Goal: Task Accomplishment & Management: Use online tool/utility

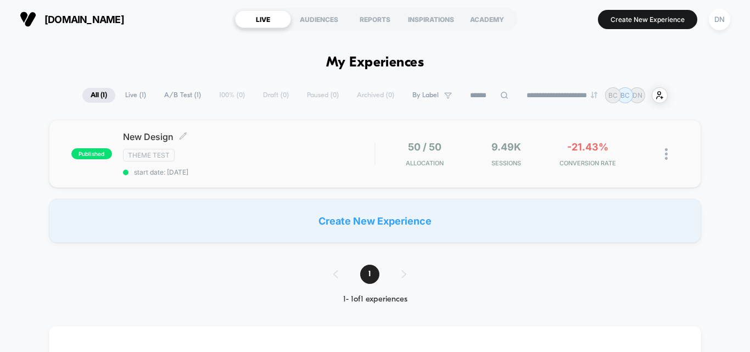
click at [171, 148] on div "New Design Click to edit experience details Click to edit experience details Th…" at bounding box center [248, 153] width 251 height 45
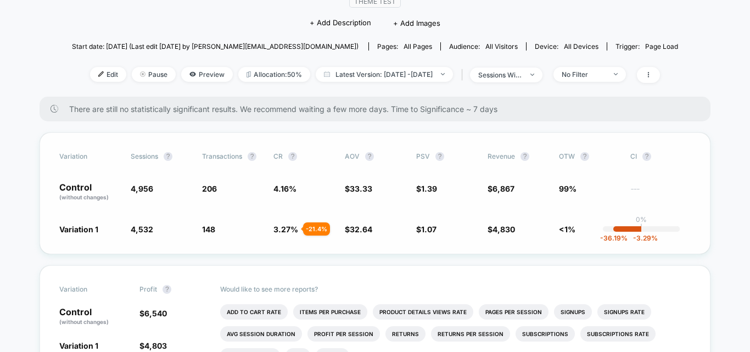
scroll to position [55, 0]
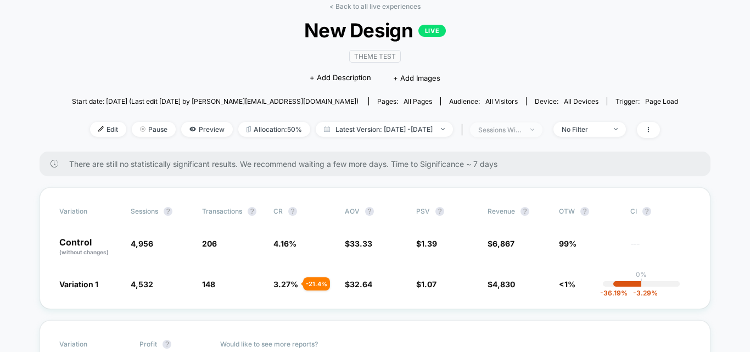
click at [522, 133] on div "sessions with impression" at bounding box center [500, 130] width 44 height 8
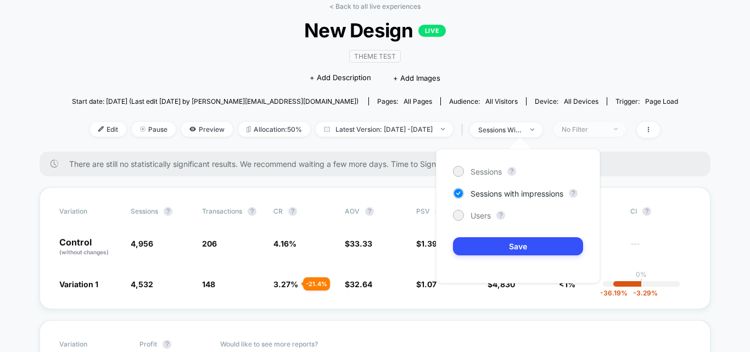
click at [620, 134] on span "No Filter" at bounding box center [589, 129] width 72 height 15
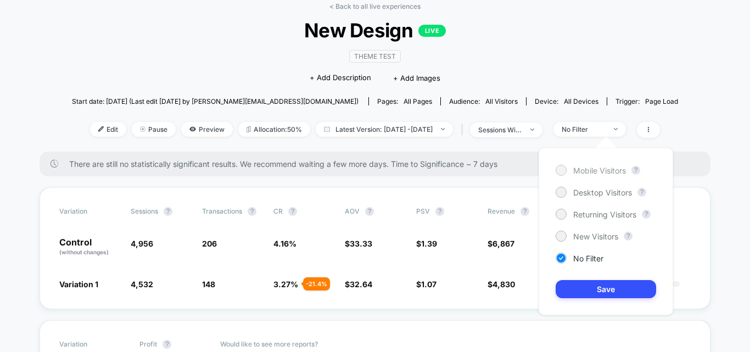
click at [607, 167] on span "Mobile Visitors" at bounding box center [599, 170] width 53 height 9
click at [611, 299] on div "Mobile Visitors ? Desktop Visitors ? Returning Visitors ? New Visitors ? No Fil…" at bounding box center [605, 231] width 134 height 167
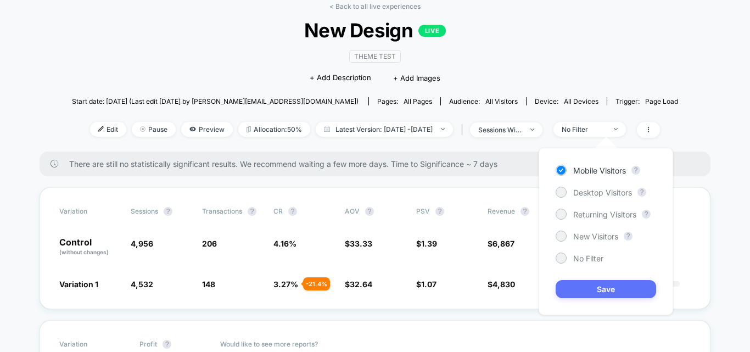
click at [604, 295] on button "Save" at bounding box center [605, 289] width 100 height 18
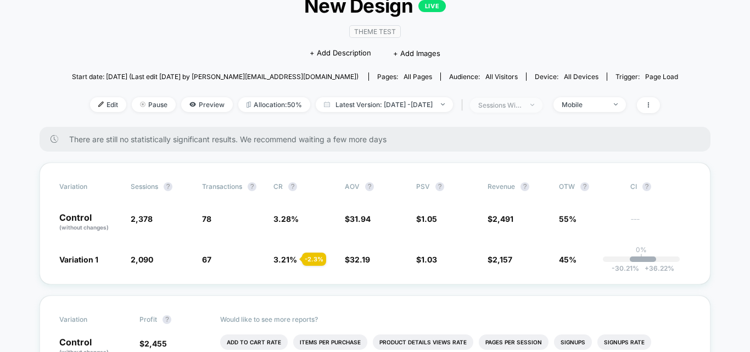
scroll to position [55, 0]
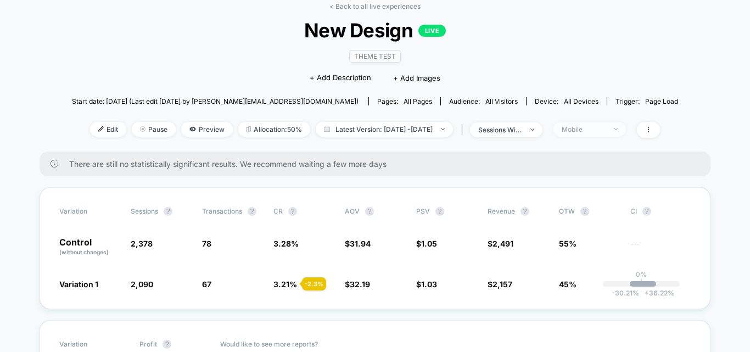
click at [605, 130] on div "Mobile" at bounding box center [584, 129] width 44 height 8
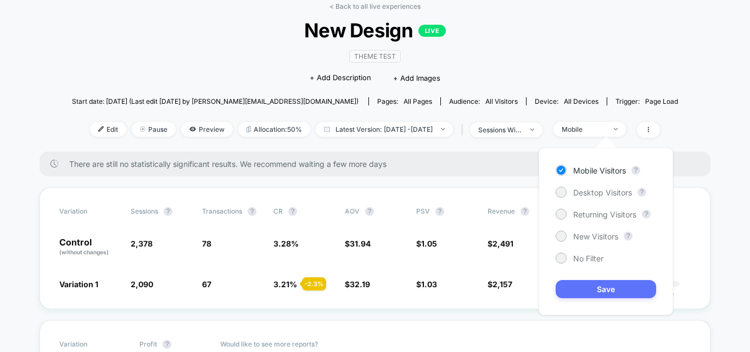
click at [600, 293] on button "Save" at bounding box center [605, 289] width 100 height 18
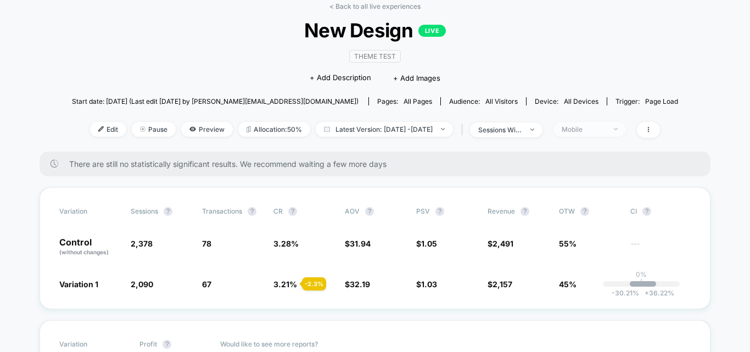
click at [602, 129] on div "Mobile" at bounding box center [584, 129] width 44 height 8
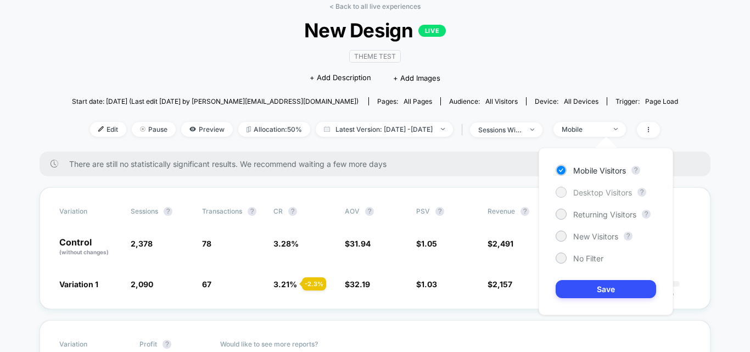
click at [605, 193] on span "Desktop Visitors" at bounding box center [602, 192] width 59 height 9
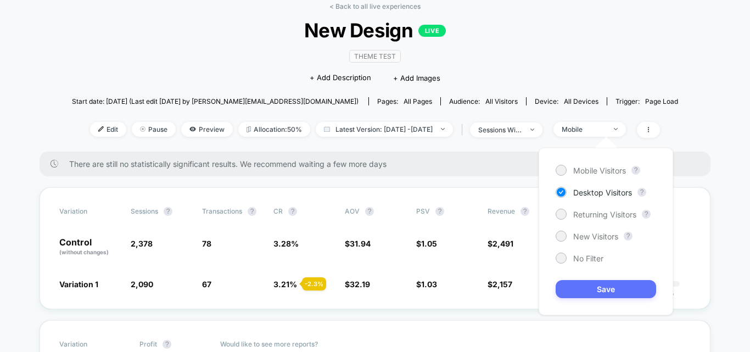
click at [606, 290] on button "Save" at bounding box center [605, 289] width 100 height 18
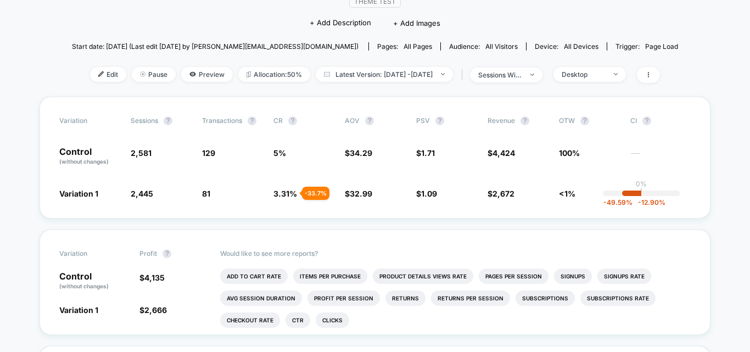
scroll to position [55, 0]
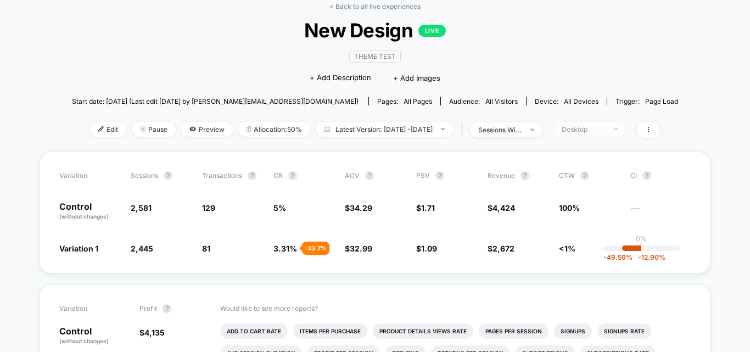
click at [605, 131] on div "Desktop" at bounding box center [584, 129] width 44 height 8
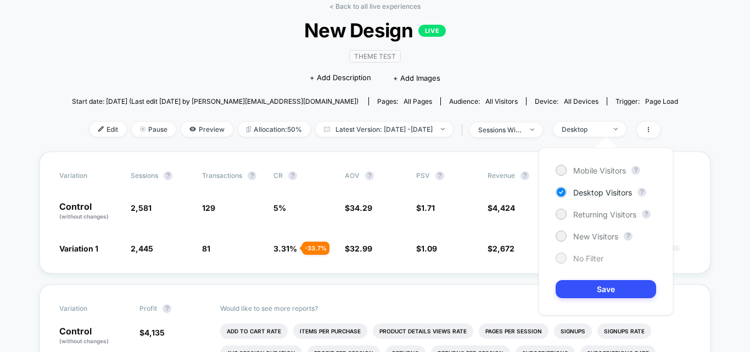
click at [596, 257] on span "No Filter" at bounding box center [588, 258] width 30 height 9
click at [611, 173] on span "Mobile Visitors" at bounding box center [599, 170] width 53 height 9
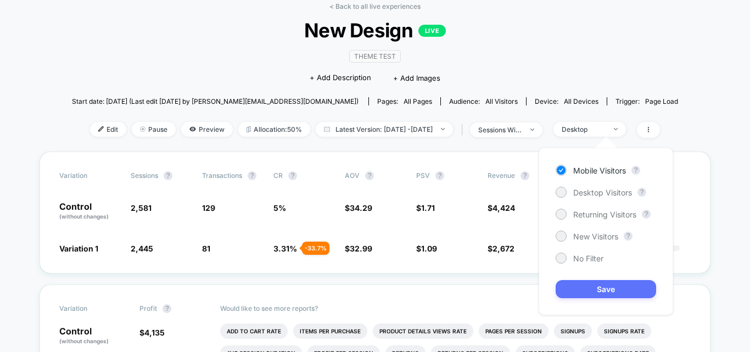
click at [614, 291] on button "Save" at bounding box center [605, 289] width 100 height 18
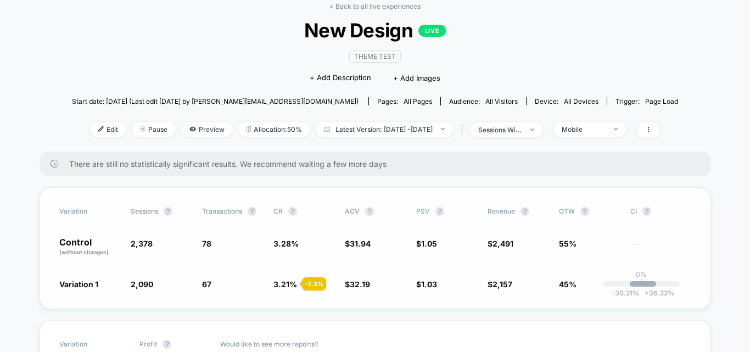
scroll to position [110, 0]
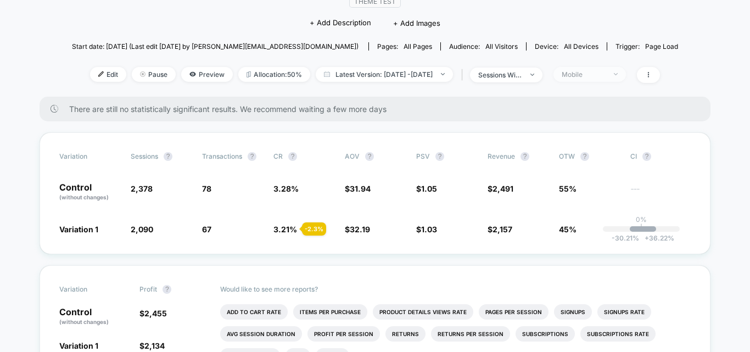
click at [600, 75] on div "Mobile" at bounding box center [584, 74] width 44 height 8
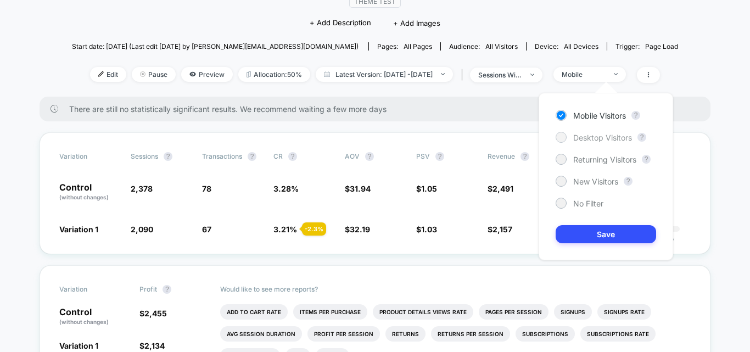
click at [608, 135] on span "Desktop Visitors" at bounding box center [602, 137] width 59 height 9
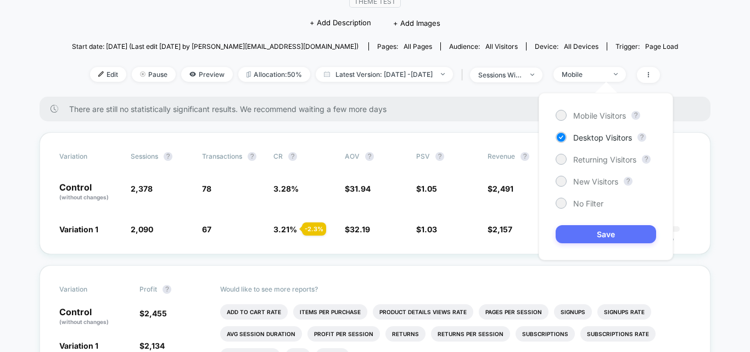
click at [605, 232] on button "Save" at bounding box center [605, 234] width 100 height 18
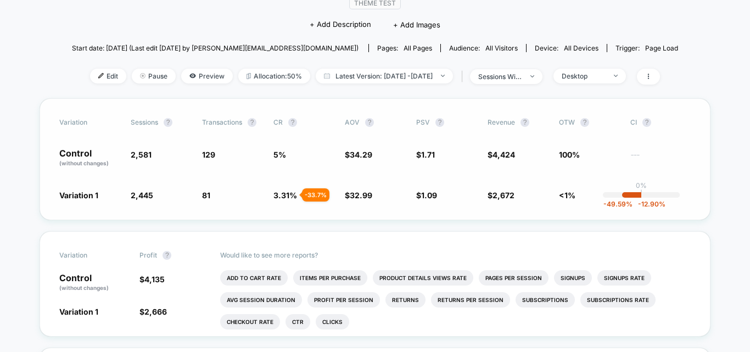
scroll to position [55, 0]
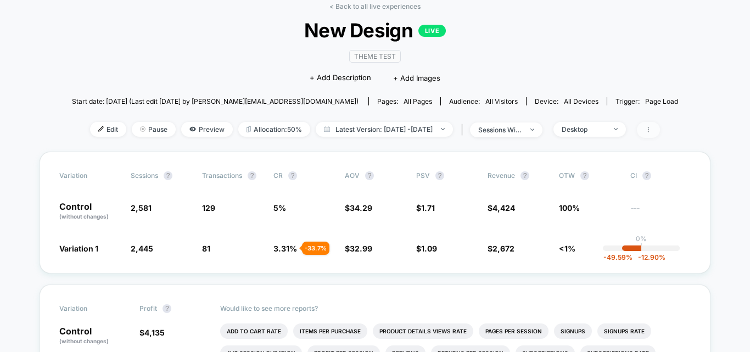
click at [660, 127] on span at bounding box center [648, 130] width 23 height 16
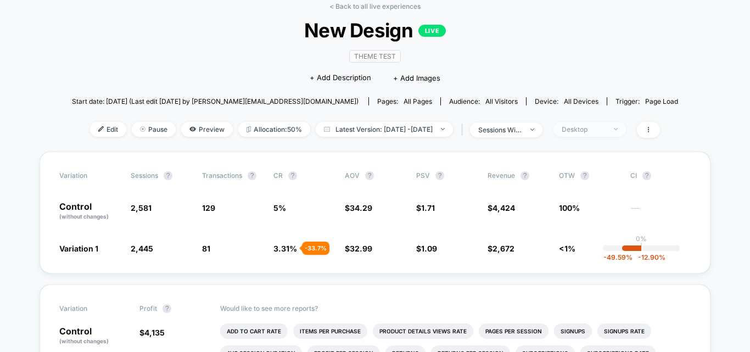
click at [588, 128] on div "Desktop" at bounding box center [584, 129] width 44 height 8
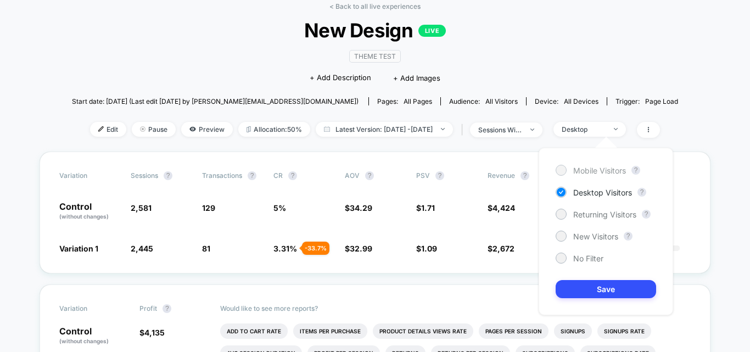
click at [596, 170] on span "Mobile Visitors" at bounding box center [599, 170] width 53 height 9
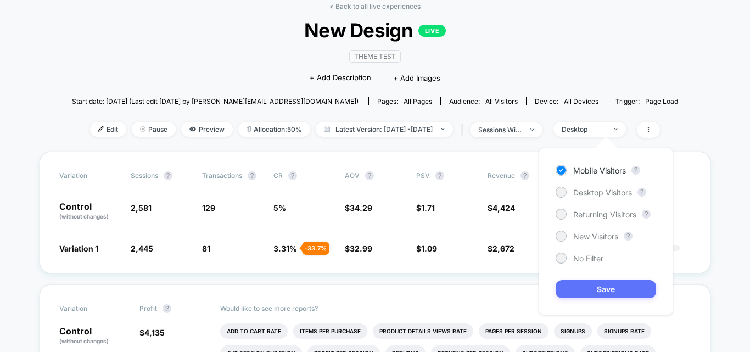
click at [603, 290] on button "Save" at bounding box center [605, 289] width 100 height 18
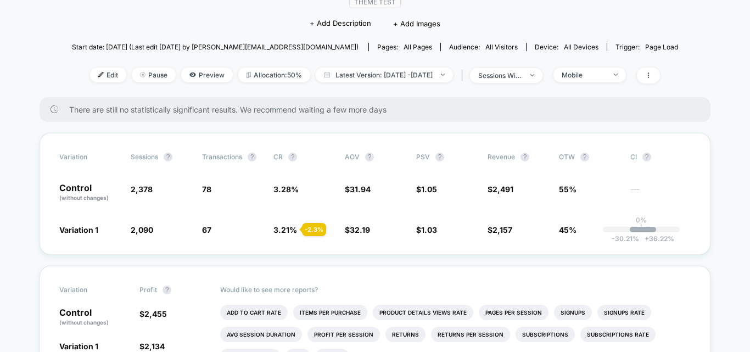
scroll to position [110, 0]
click at [601, 77] on div "Mobile" at bounding box center [584, 74] width 44 height 8
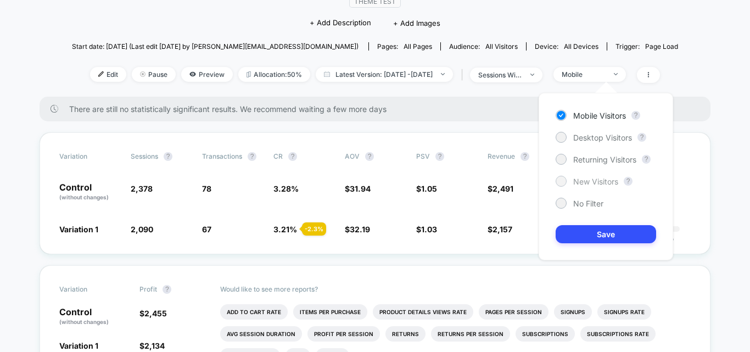
click at [580, 178] on span "New Visitors" at bounding box center [595, 181] width 45 height 9
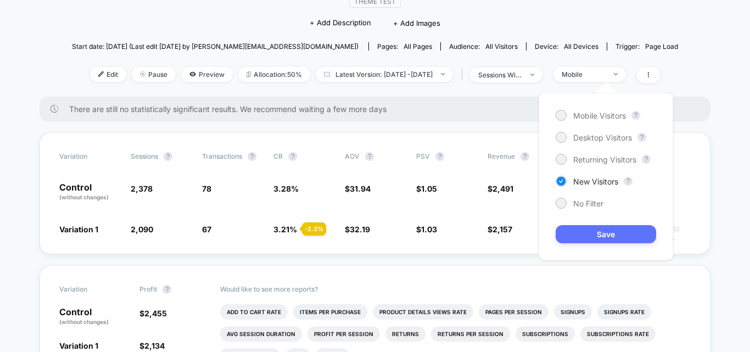
click at [594, 239] on button "Save" at bounding box center [605, 234] width 100 height 18
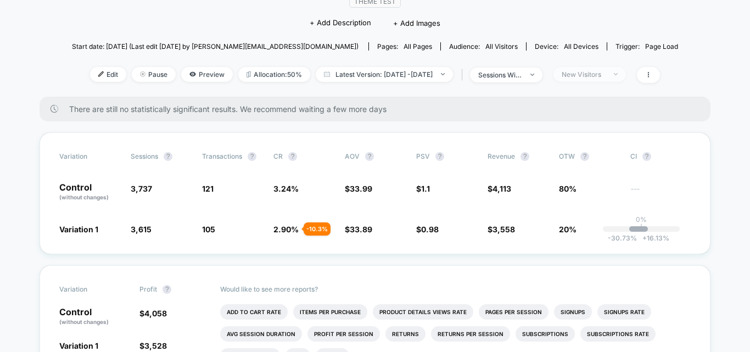
click at [605, 72] on div "New Visitors" at bounding box center [584, 74] width 44 height 8
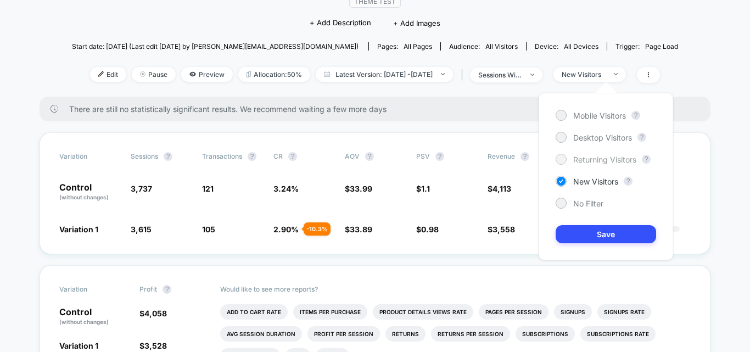
click at [592, 160] on span "Returning Visitors" at bounding box center [604, 159] width 63 height 9
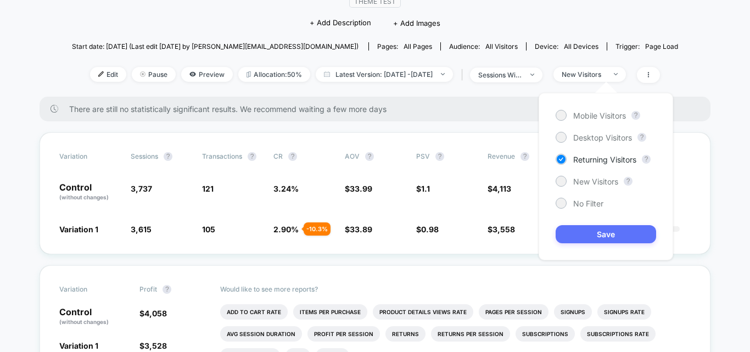
click at [604, 233] on button "Save" at bounding box center [605, 234] width 100 height 18
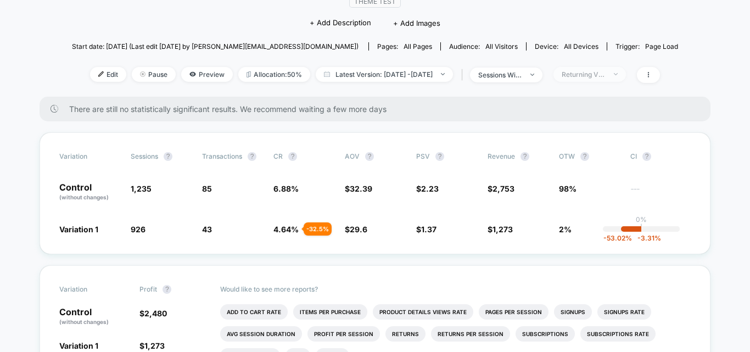
click at [598, 71] on div "Returning Visitors" at bounding box center [584, 74] width 44 height 8
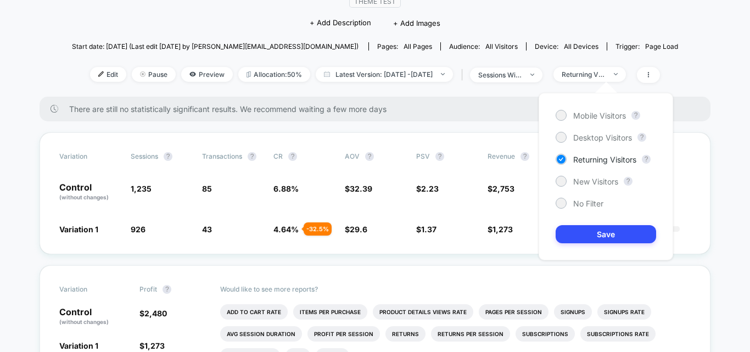
click at [505, 112] on span "There are still no statistically significant results. We recommend waiting a fe…" at bounding box center [378, 108] width 619 height 9
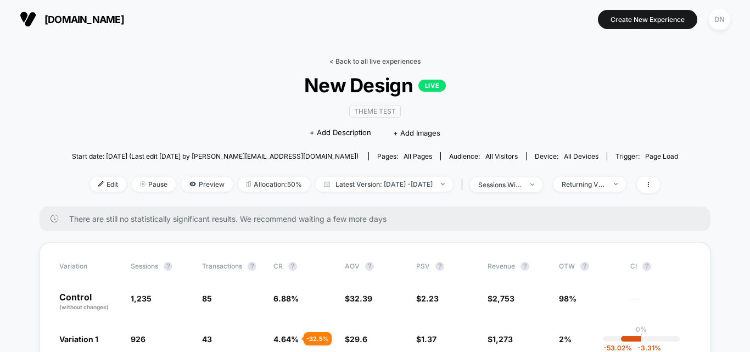
click at [366, 57] on link "< Back to all live experiences" at bounding box center [374, 61] width 91 height 8
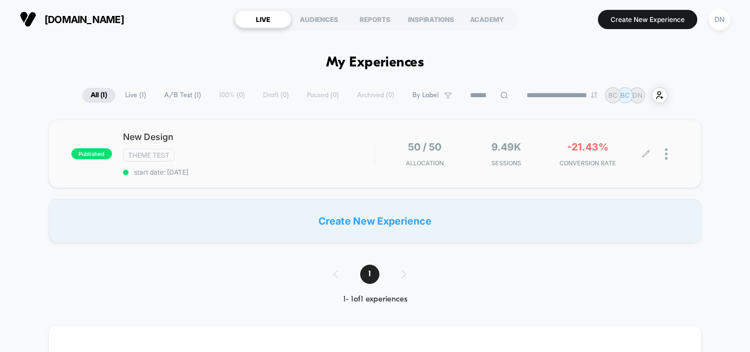
click at [662, 160] on div at bounding box center [662, 154] width 32 height 26
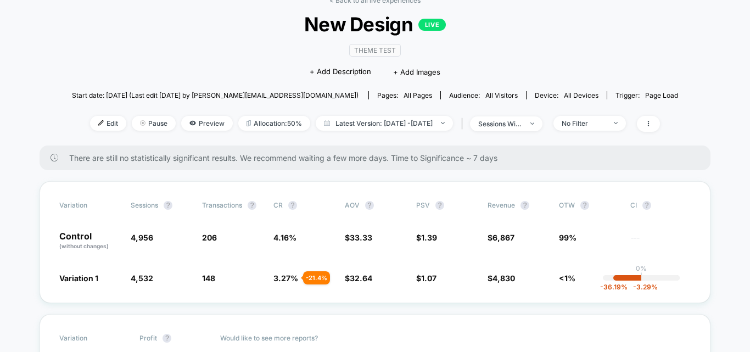
scroll to position [110, 0]
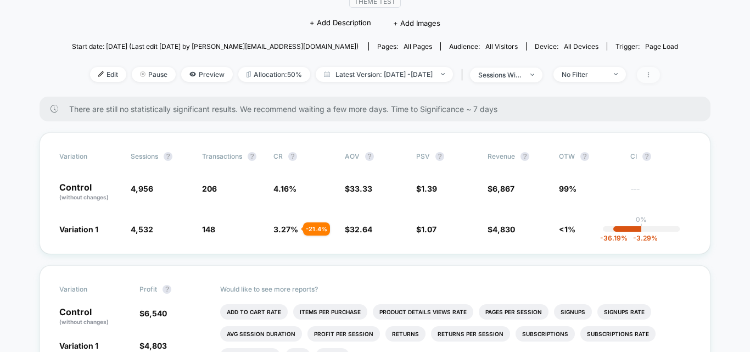
click at [652, 76] on icon at bounding box center [648, 74] width 7 height 7
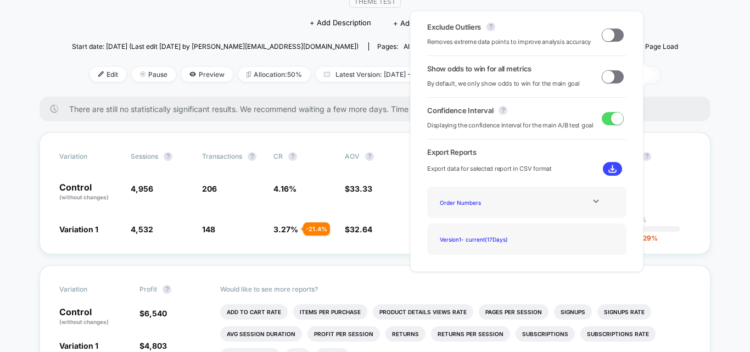
click at [652, 76] on icon at bounding box center [648, 74] width 7 height 7
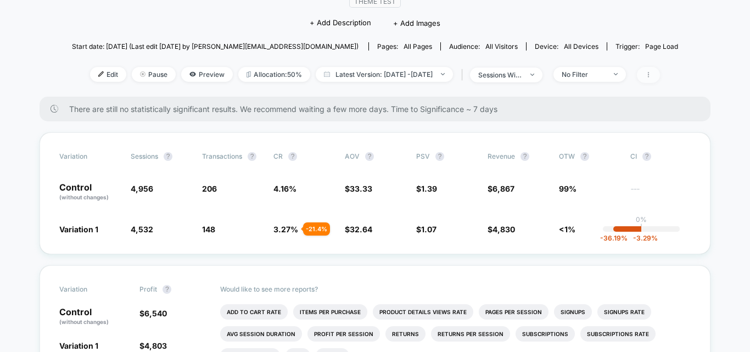
click at [652, 76] on icon at bounding box center [648, 74] width 7 height 7
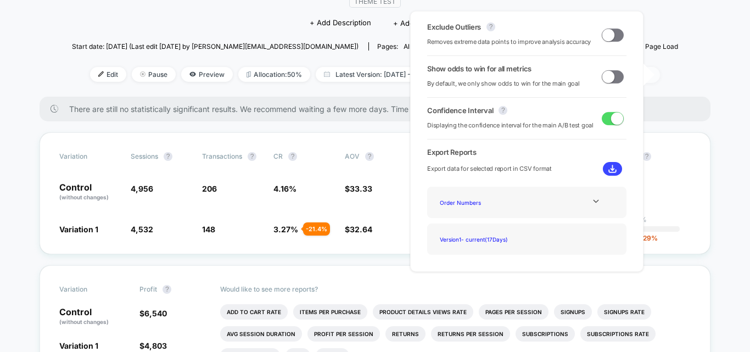
click at [652, 76] on icon at bounding box center [648, 74] width 7 height 7
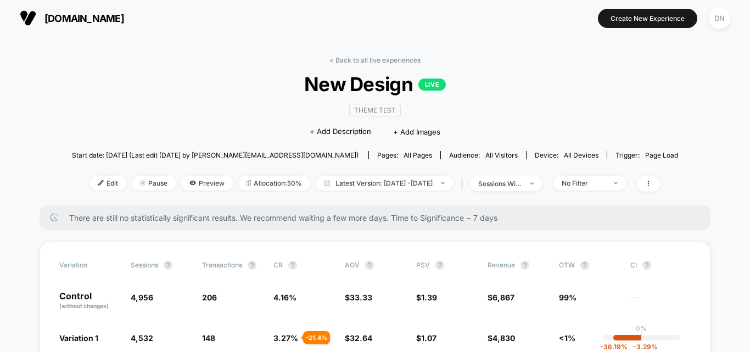
scroll to position [0, 0]
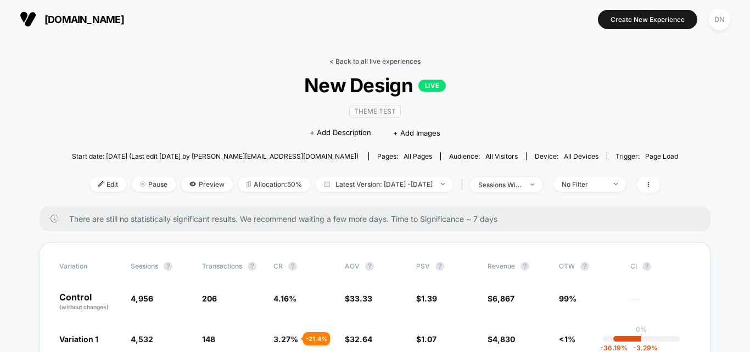
click at [378, 63] on link "< Back to all live experiences" at bounding box center [374, 61] width 91 height 8
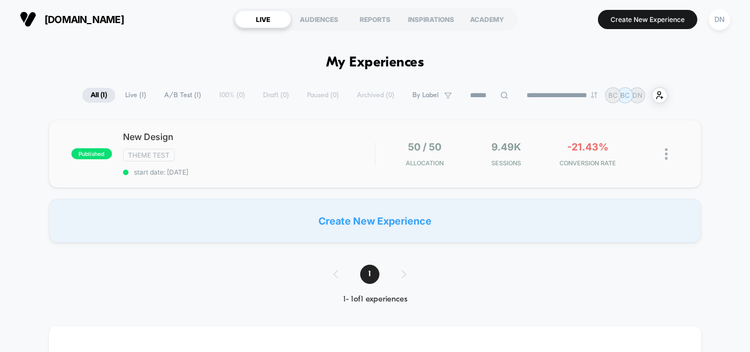
click at [666, 154] on img at bounding box center [666, 154] width 3 height 12
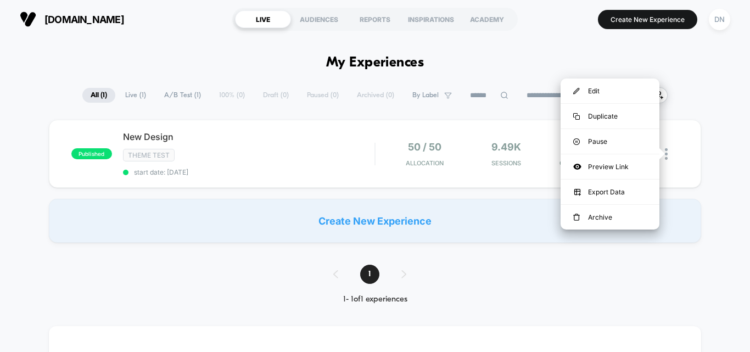
click at [735, 172] on div "published New Design Theme Test start date: [DATE] 50 / 50 Allocation 9.49k Ses…" at bounding box center [375, 181] width 750 height 123
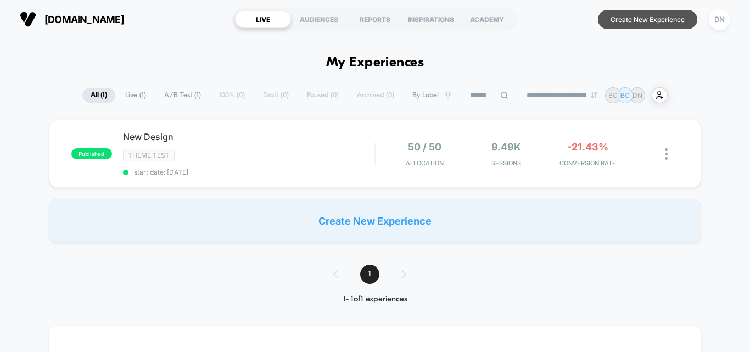
click at [635, 23] on button "Create New Experience" at bounding box center [647, 19] width 99 height 19
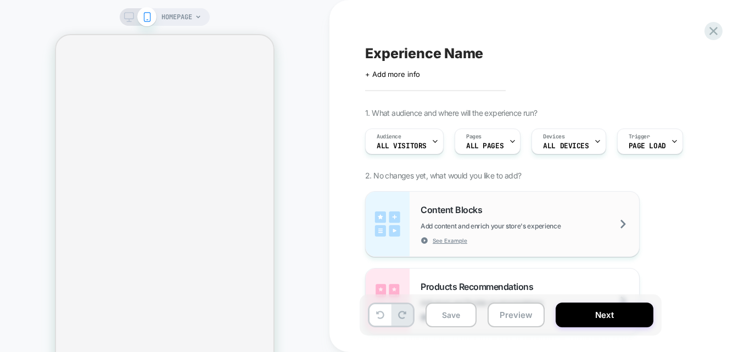
click at [487, 225] on span "Add content and enrich your store's experience" at bounding box center [517, 226] width 195 height 8
